Goal: Check status: Check status

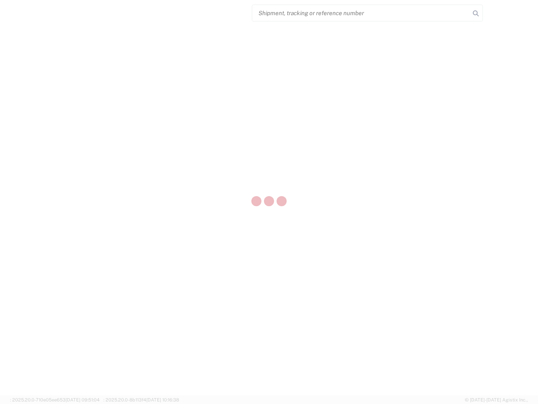
select select "US"
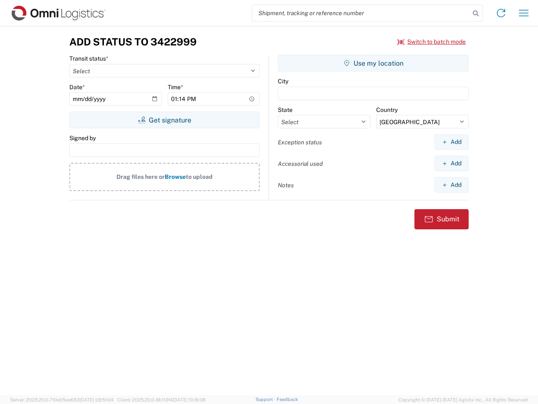
click at [361, 13] on input "search" at bounding box center [361, 13] width 218 height 16
click at [476, 13] on icon at bounding box center [476, 14] width 12 height 12
click at [501, 13] on icon at bounding box center [501, 12] width 13 height 13
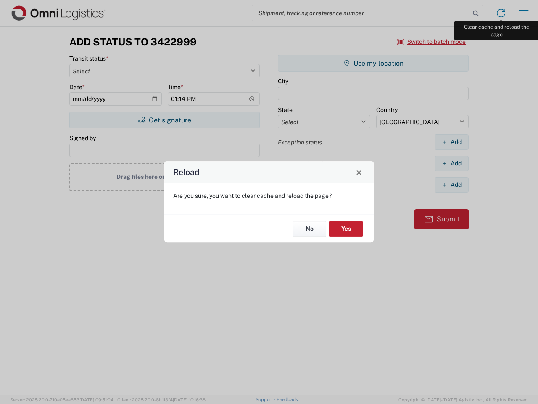
click at [524, 13] on div "Reload Are you sure, you want to clear cache and reload the page? No Yes" at bounding box center [269, 202] width 538 height 404
click at [432, 42] on div "Reload Are you sure, you want to clear cache and reload the page? No Yes" at bounding box center [269, 202] width 538 height 404
click at [164, 120] on div "Reload Are you sure, you want to clear cache and reload the page? No Yes" at bounding box center [269, 202] width 538 height 404
click at [373, 63] on div "Reload Are you sure, you want to clear cache and reload the page? No Yes" at bounding box center [269, 202] width 538 height 404
click at [452, 142] on div "Reload Are you sure, you want to clear cache and reload the page? No Yes" at bounding box center [269, 202] width 538 height 404
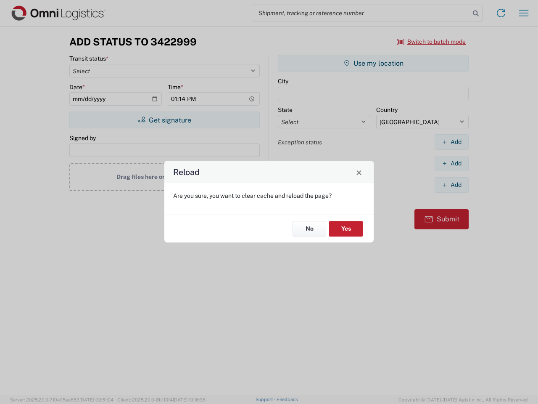
click at [452, 163] on div "Reload Are you sure, you want to clear cache and reload the page? No Yes" at bounding box center [269, 202] width 538 height 404
click at [452, 185] on div "Reload Are you sure, you want to clear cache and reload the page? No Yes" at bounding box center [269, 202] width 538 height 404
